Goal: Information Seeking & Learning: Learn about a topic

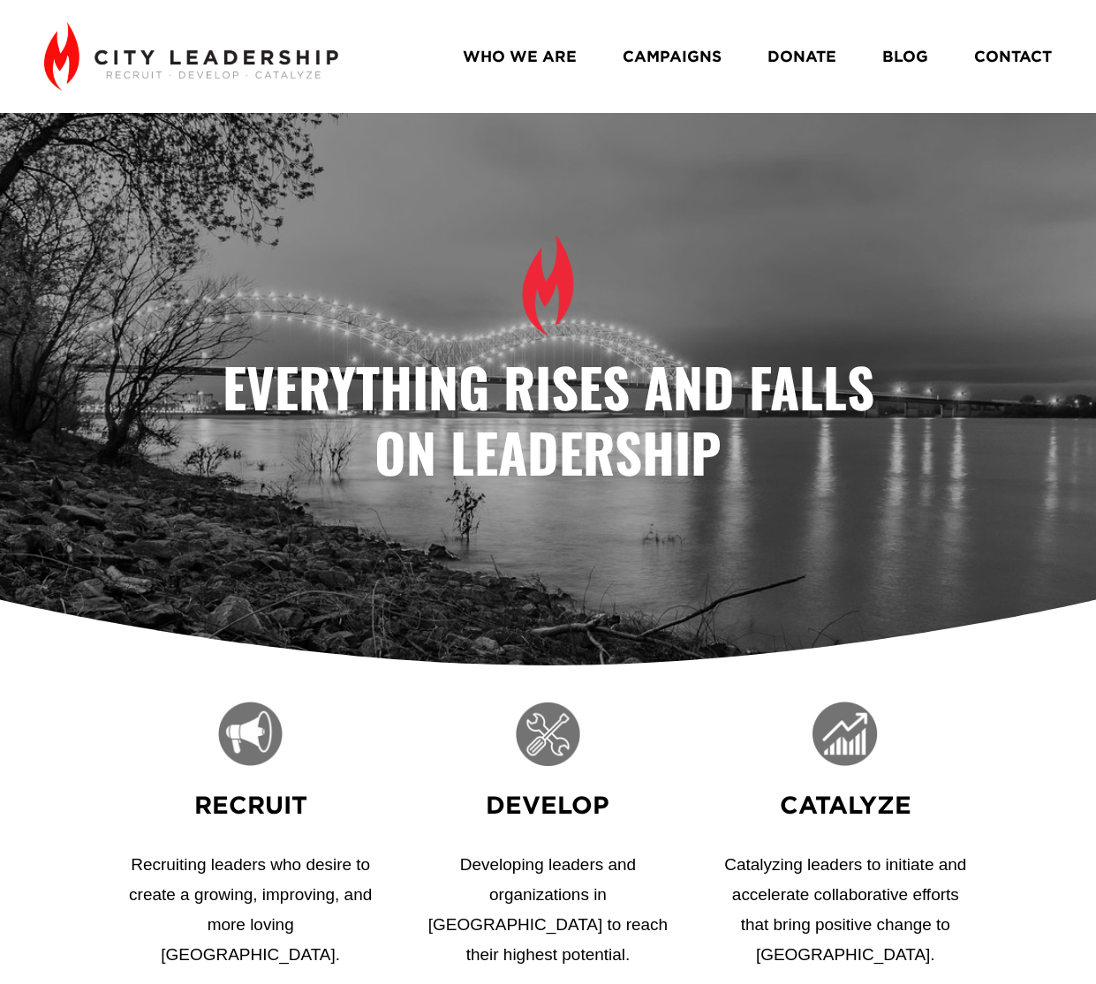
click at [910, 53] on link "BLOG" at bounding box center [905, 56] width 46 height 31
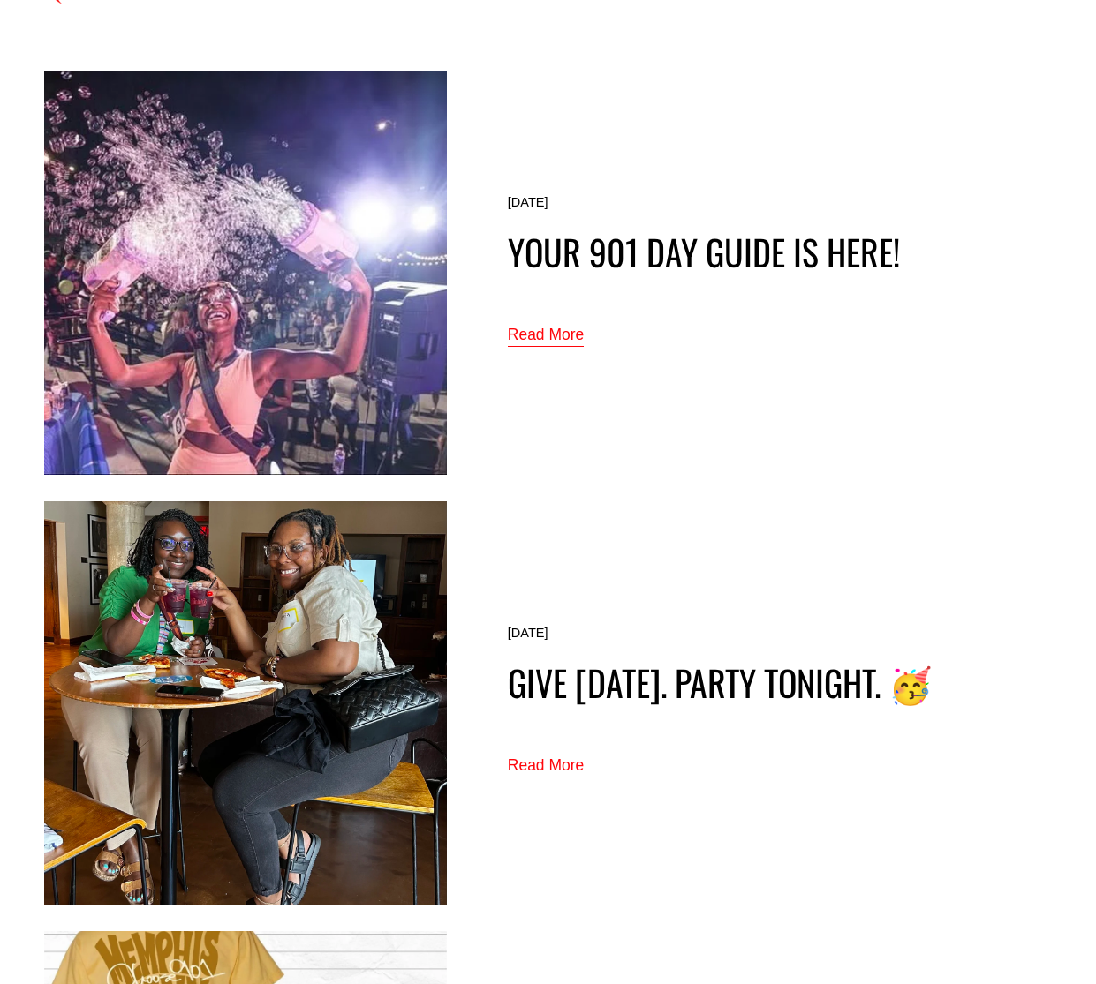
scroll to position [88, 0]
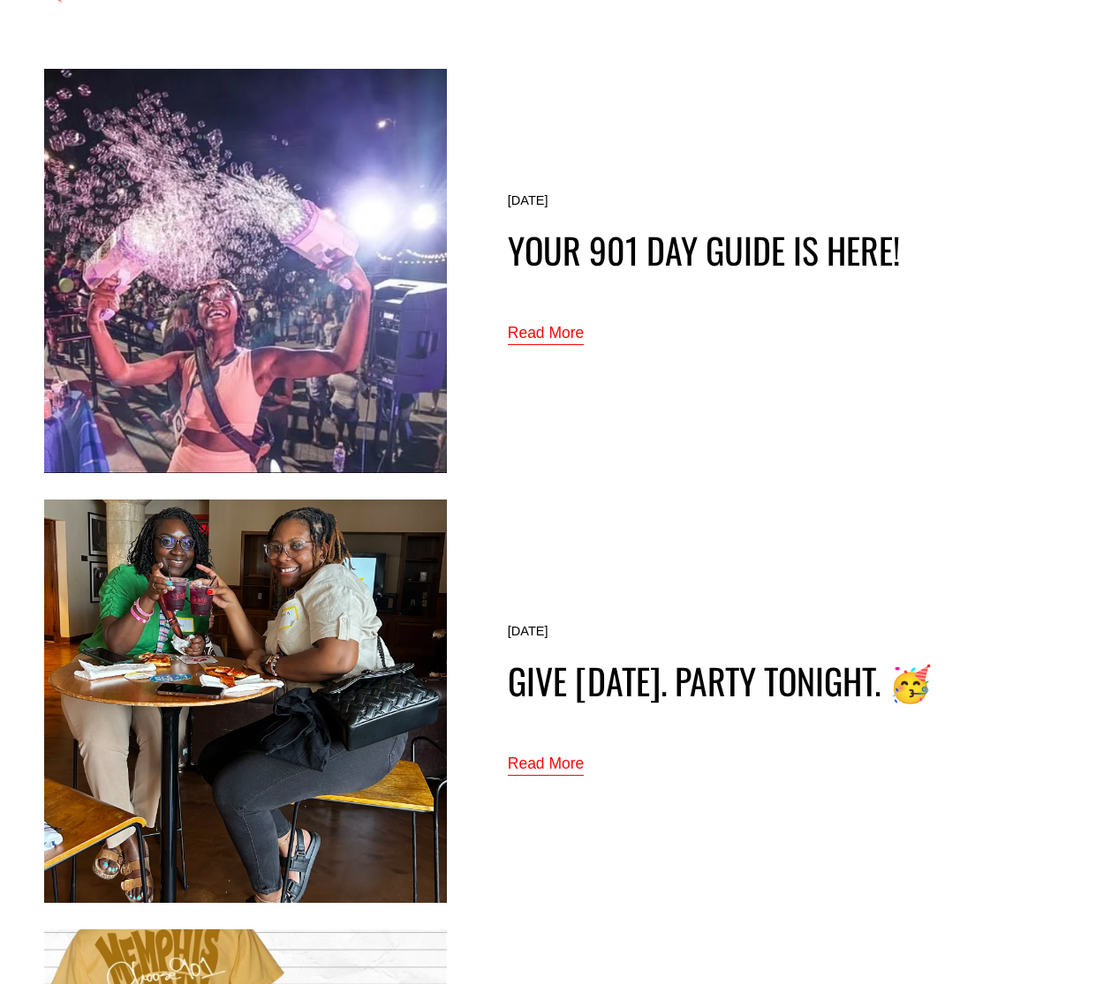
click at [528, 331] on link "Read More" at bounding box center [546, 334] width 76 height 28
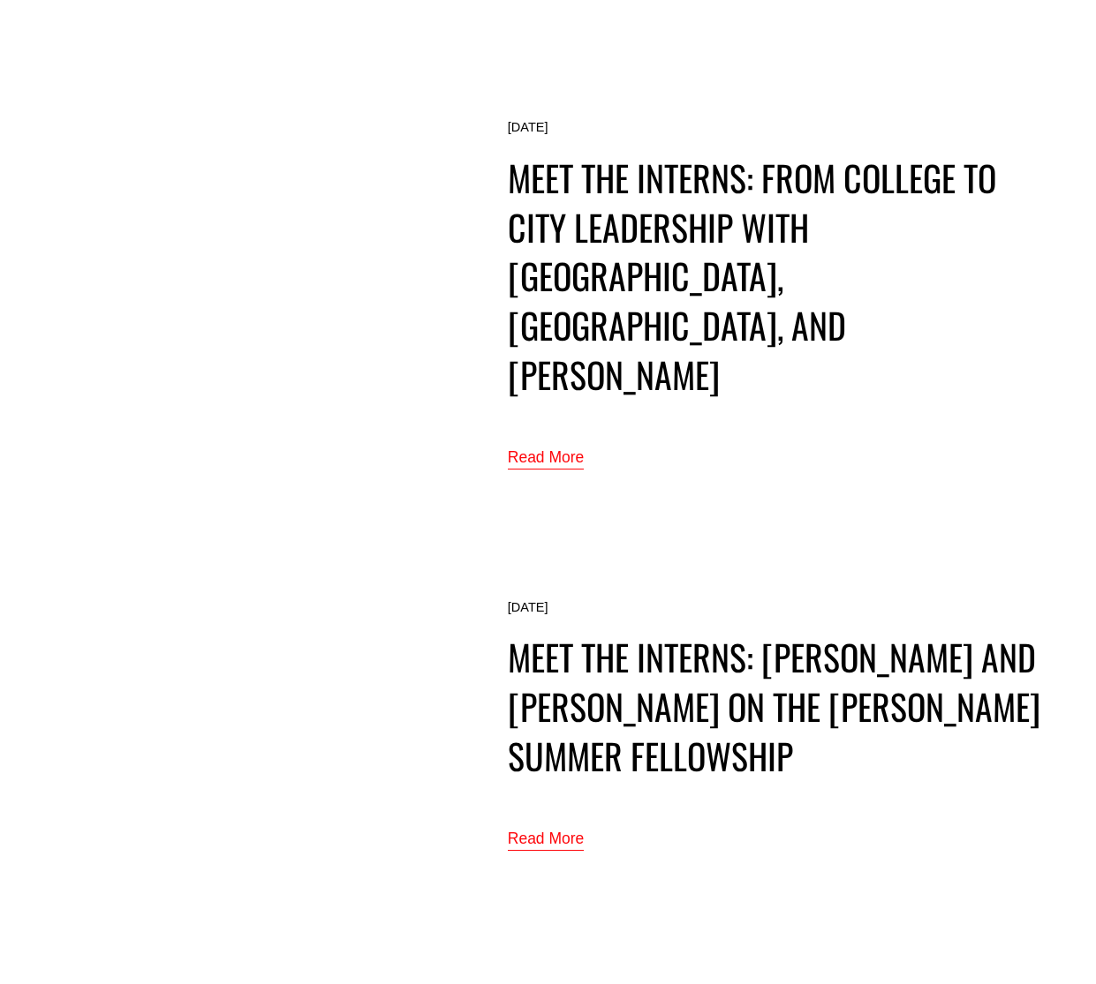
scroll to position [2648, 0]
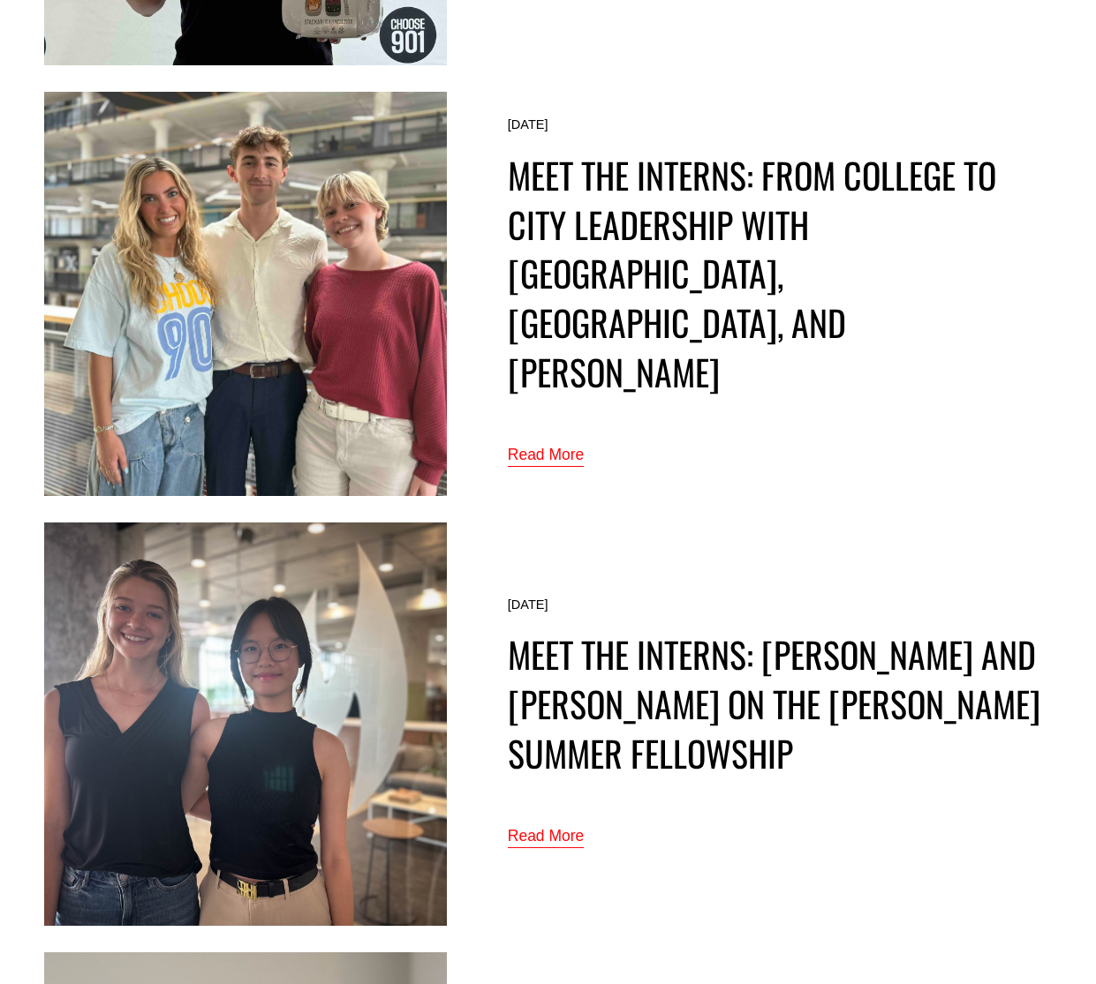
click at [566, 441] on link "Read More" at bounding box center [546, 455] width 76 height 28
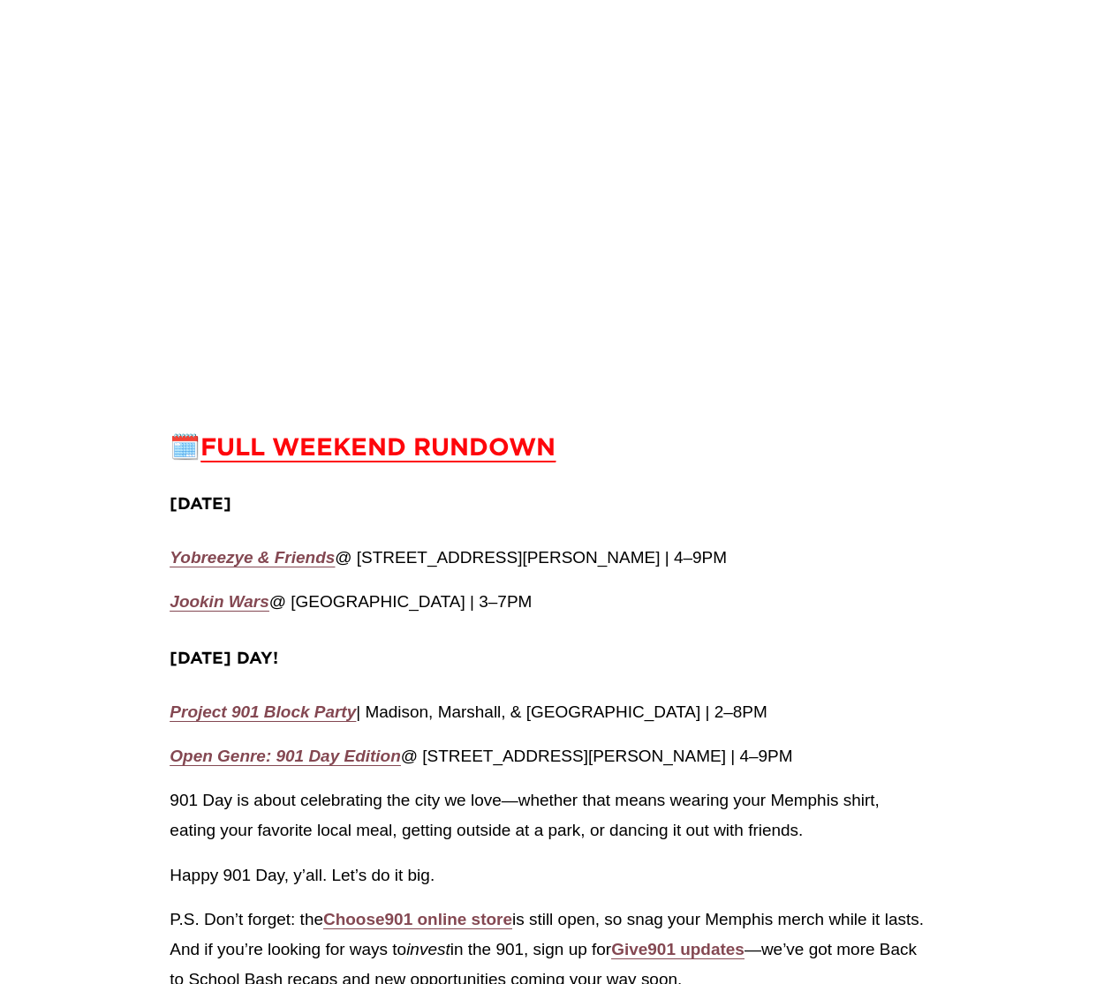
scroll to position [3355, 0]
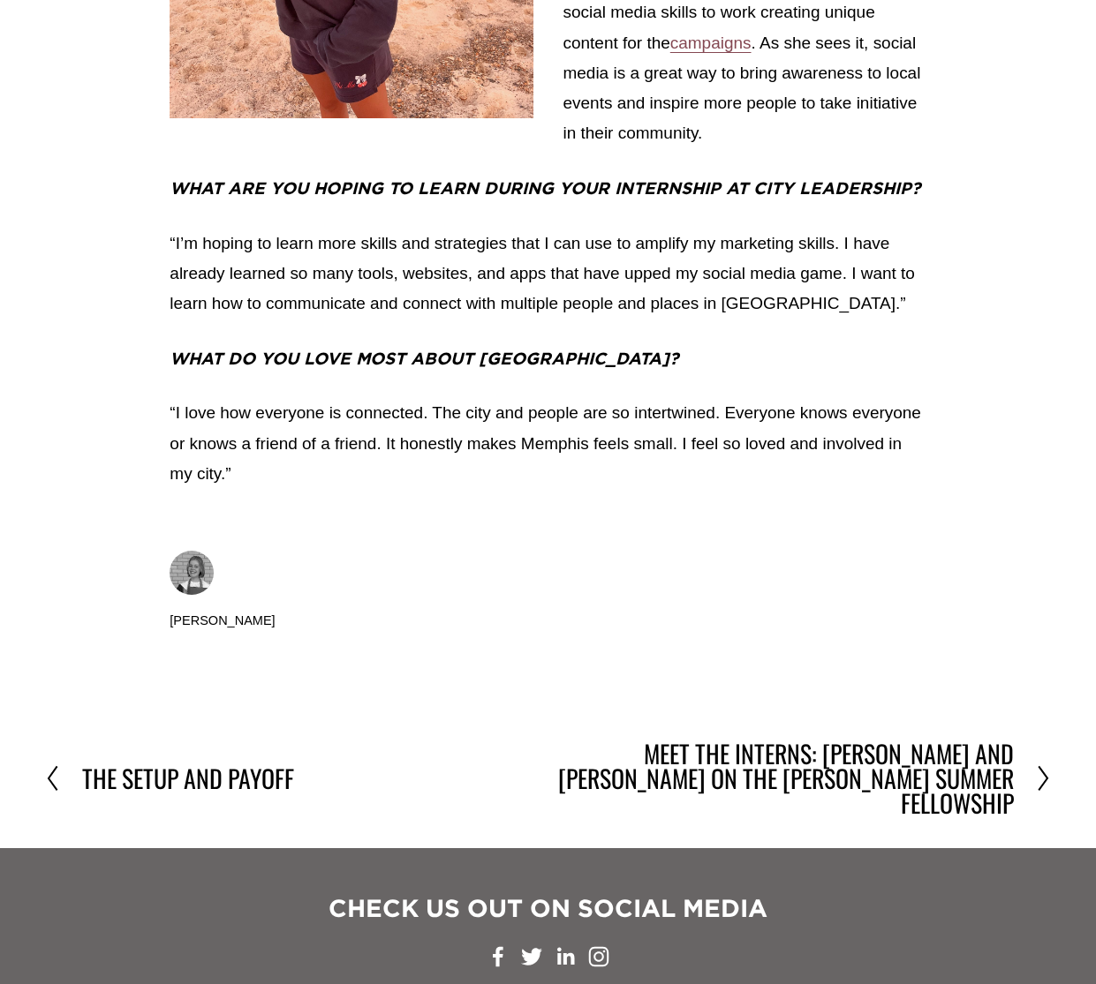
scroll to position [3443, 0]
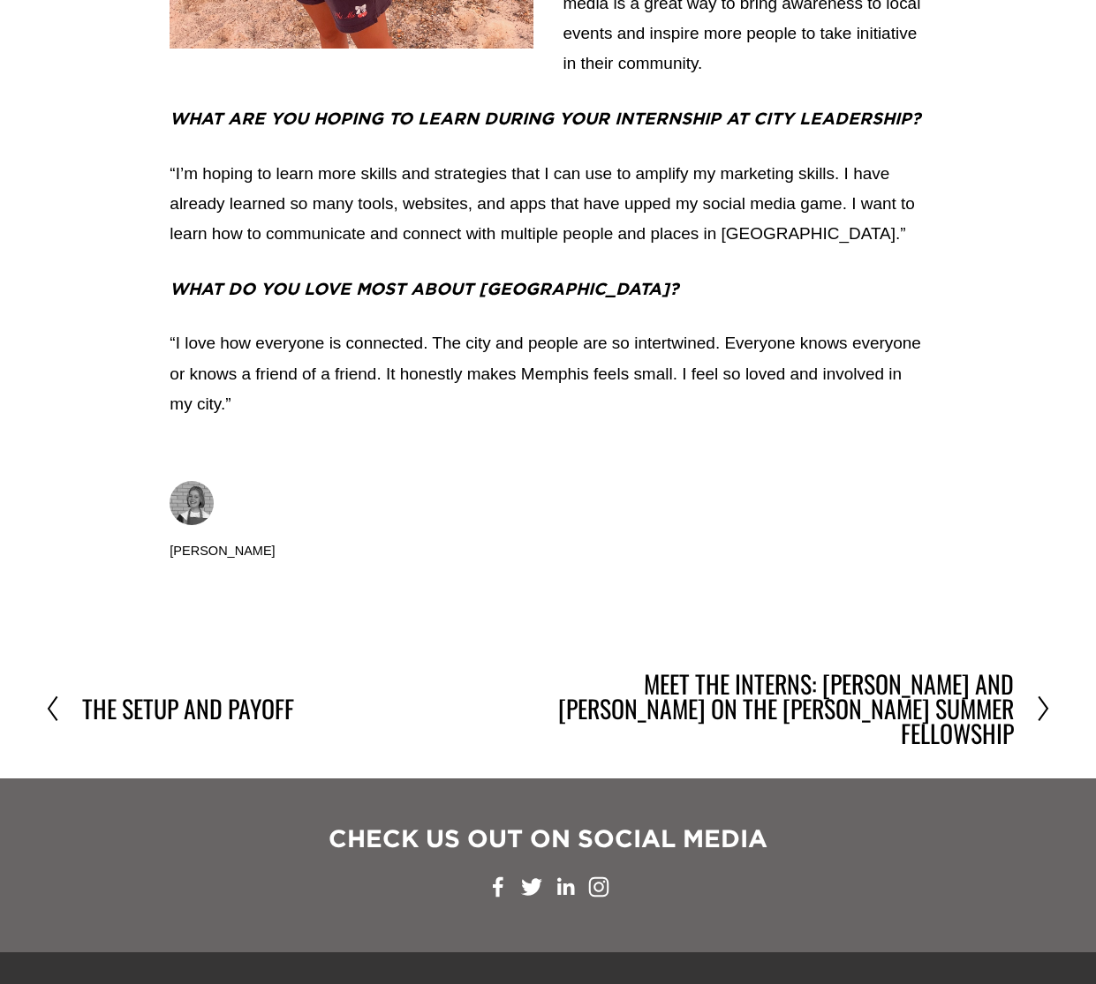
drag, startPoint x: 1015, startPoint y: 44, endPoint x: 981, endPoint y: 36, distance: 35.3
